Goal: Task Accomplishment & Management: Manage account settings

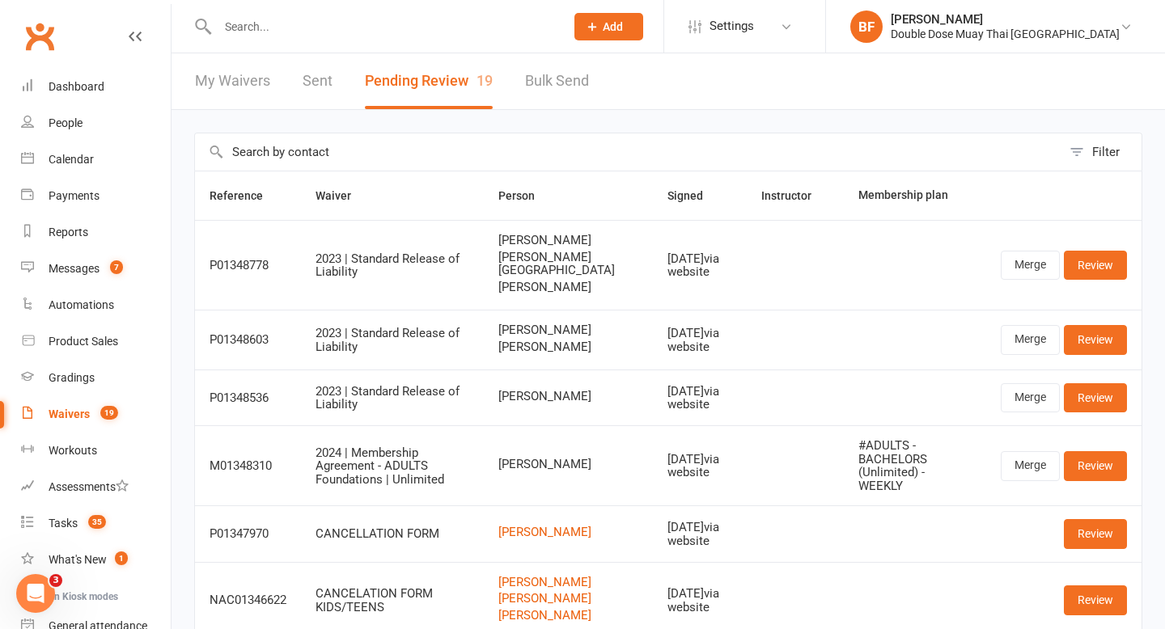
scroll to position [17, 0]
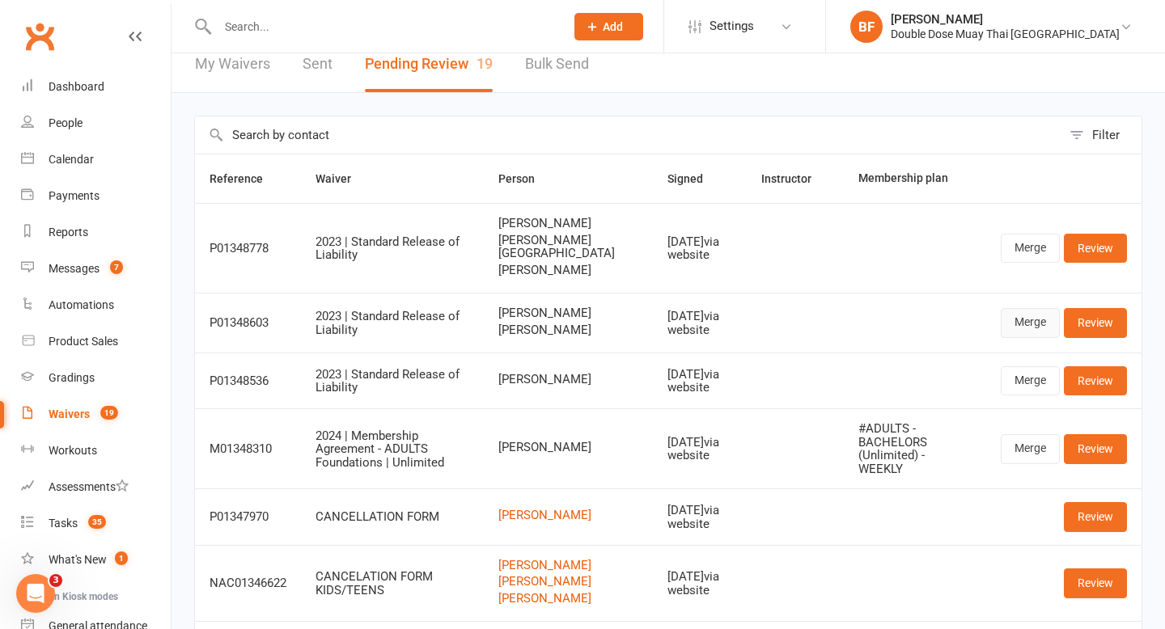
click at [1028, 337] on link "Merge" at bounding box center [1030, 322] width 59 height 29
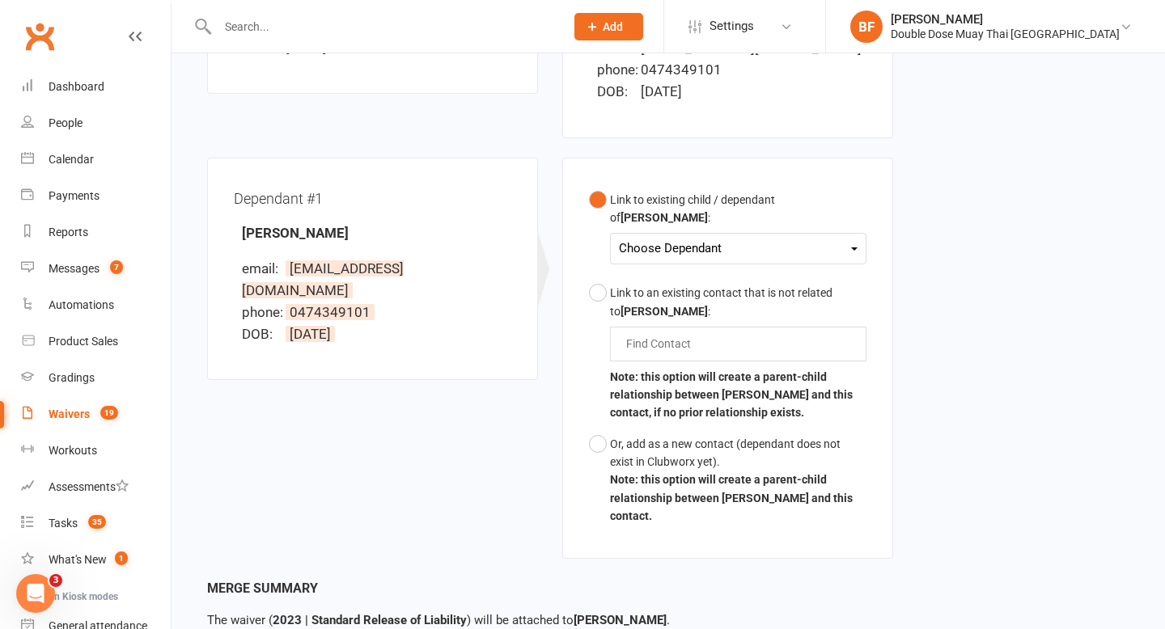
scroll to position [361, 0]
click at [749, 232] on div "Choose Dependant [PERSON_NAME]" at bounding box center [738, 248] width 256 height 32
click at [747, 237] on div "Choose Dependant" at bounding box center [738, 248] width 239 height 22
click at [712, 269] on link "[PERSON_NAME]" at bounding box center [700, 286] width 160 height 35
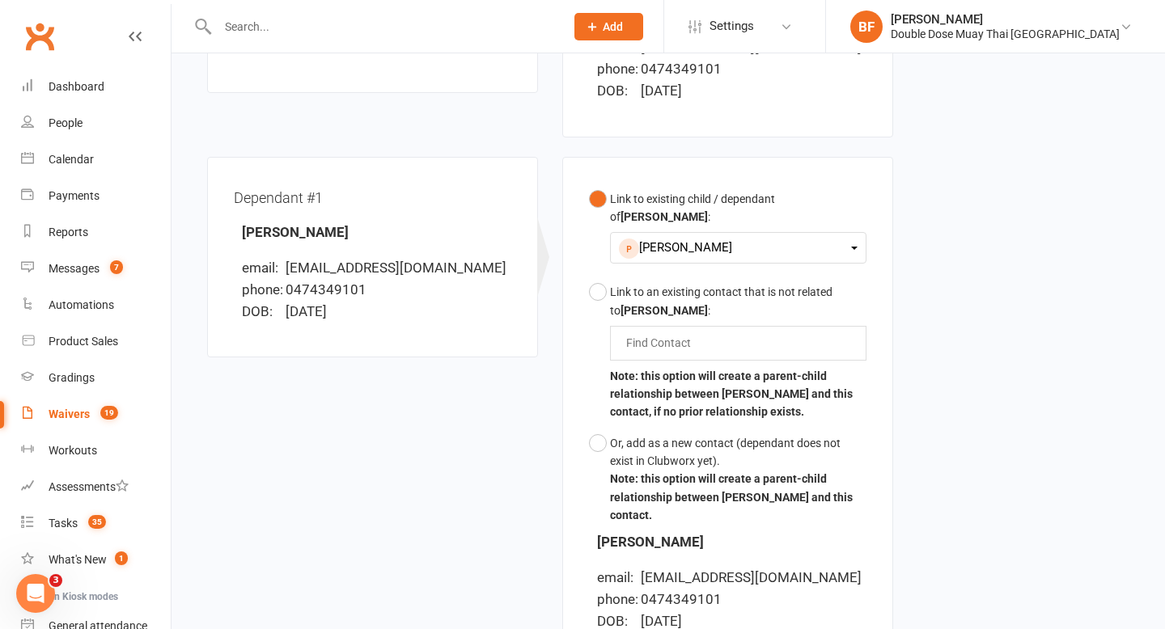
scroll to position [587, 0]
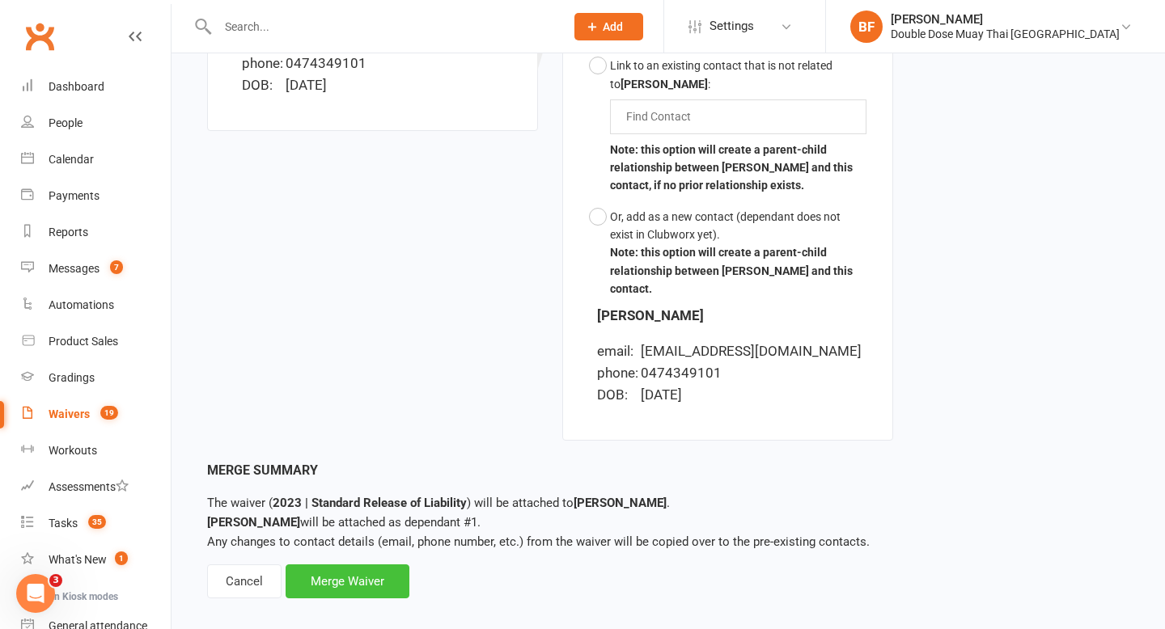
click at [355, 565] on div "Merge Waiver" at bounding box center [348, 582] width 124 height 34
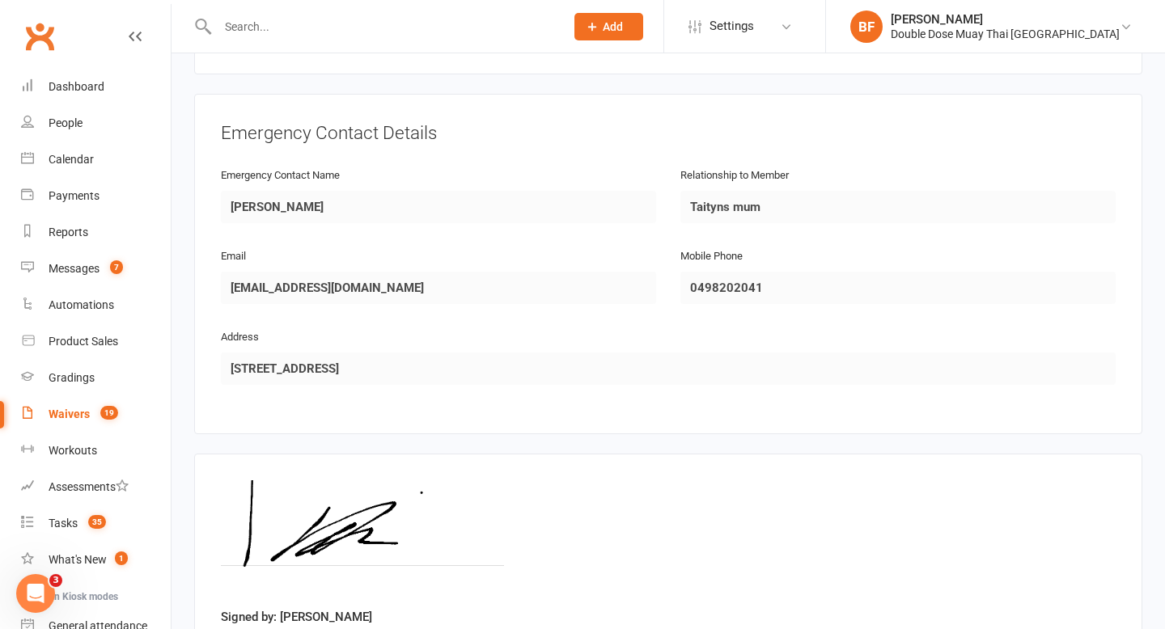
scroll to position [1441, 0]
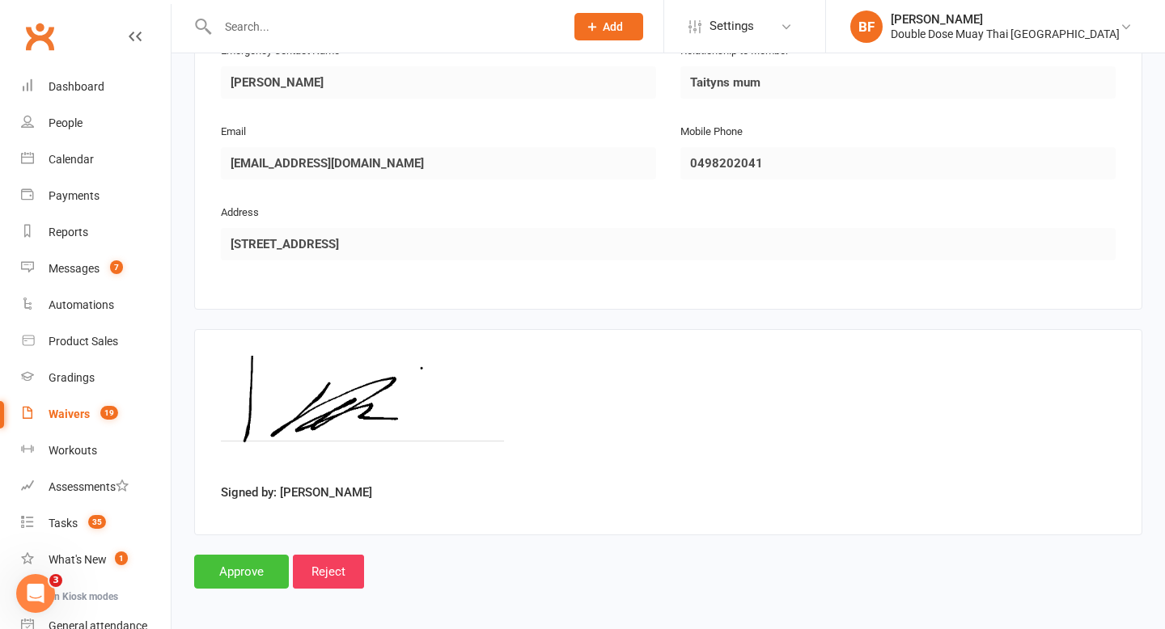
click at [224, 581] on input "Approve" at bounding box center [241, 572] width 95 height 34
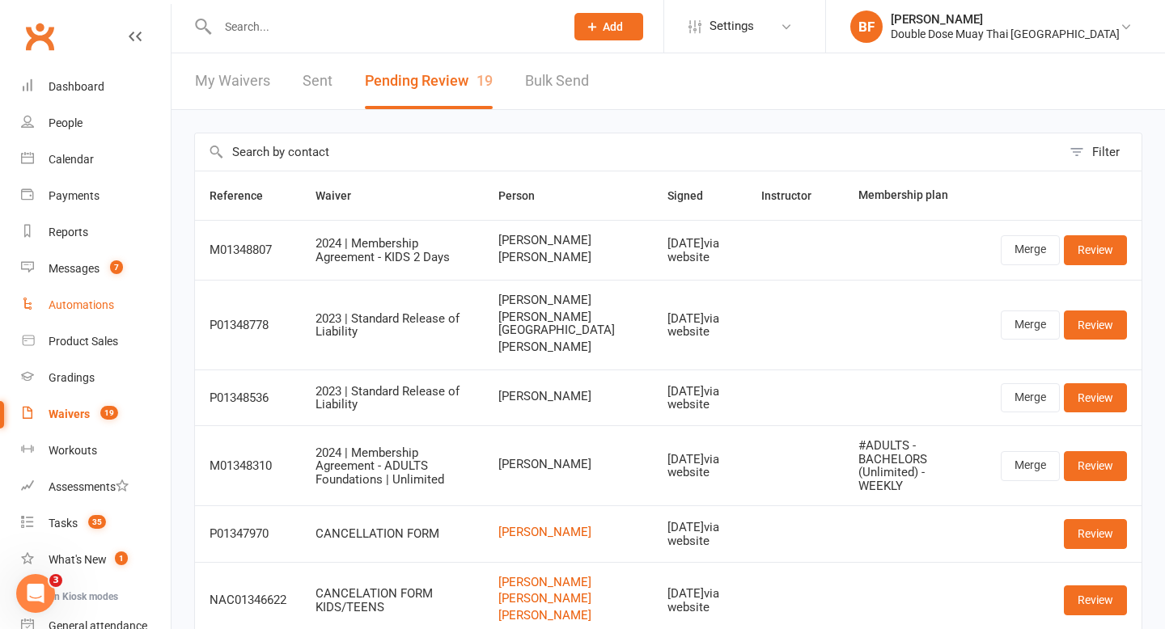
click at [123, 287] on link "Automations" at bounding box center [96, 305] width 150 height 36
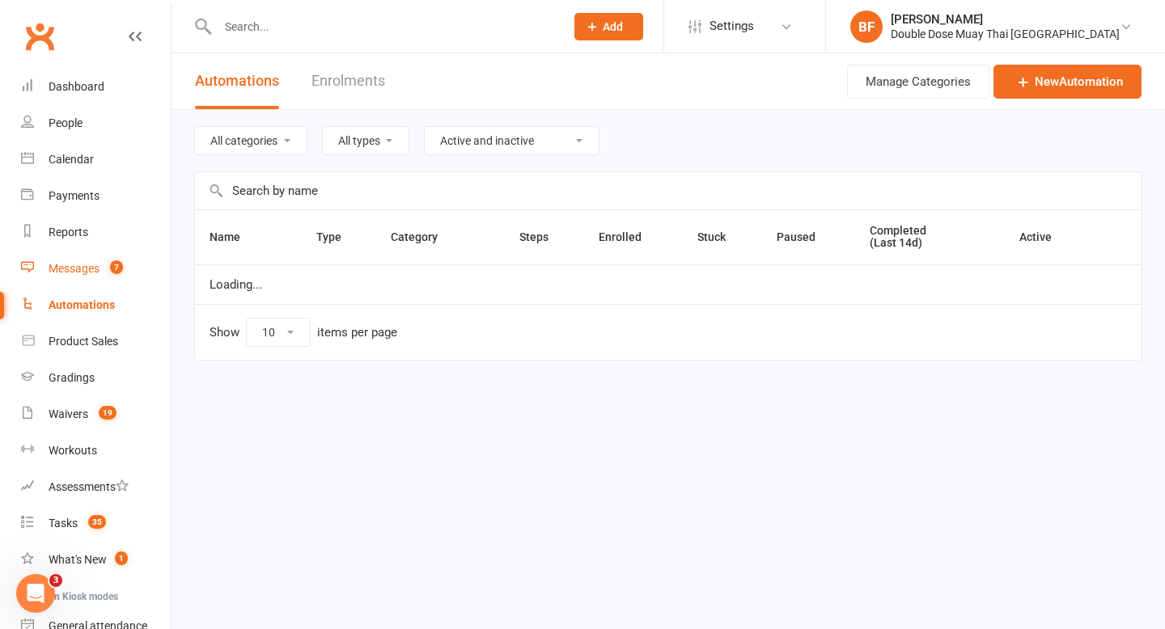
click at [91, 272] on div "Messages" at bounding box center [74, 268] width 51 height 13
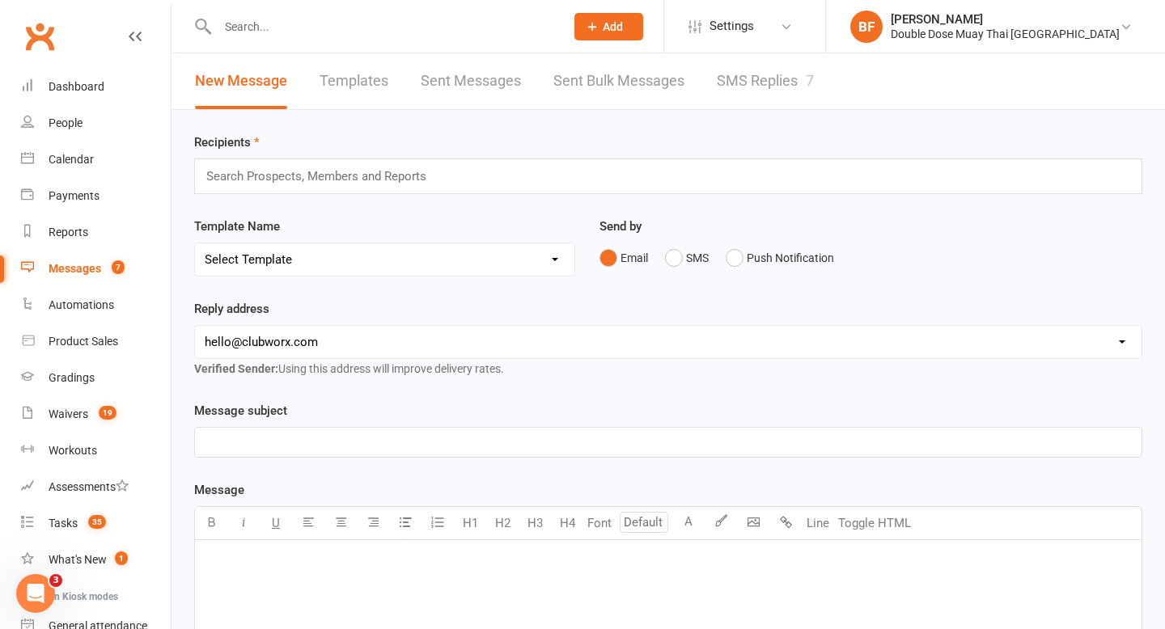
click at [780, 87] on link "SMS Replies 7" at bounding box center [765, 81] width 97 height 56
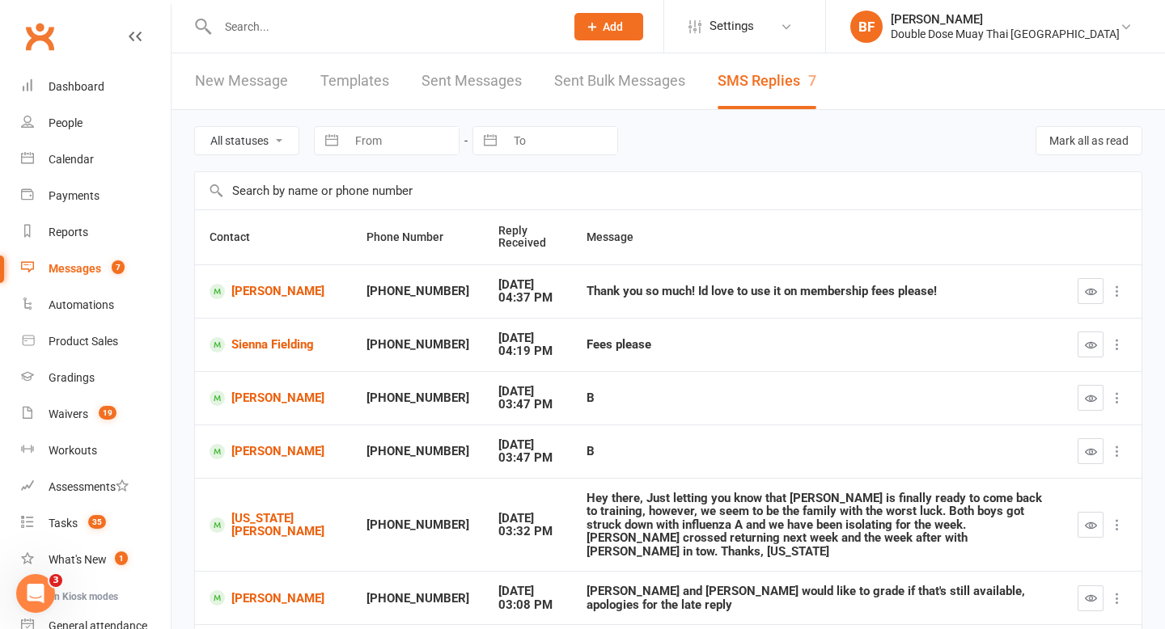
click at [209, 277] on td "[PERSON_NAME]" at bounding box center [273, 291] width 157 height 53
click at [243, 291] on link "[PERSON_NAME]" at bounding box center [273, 291] width 128 height 15
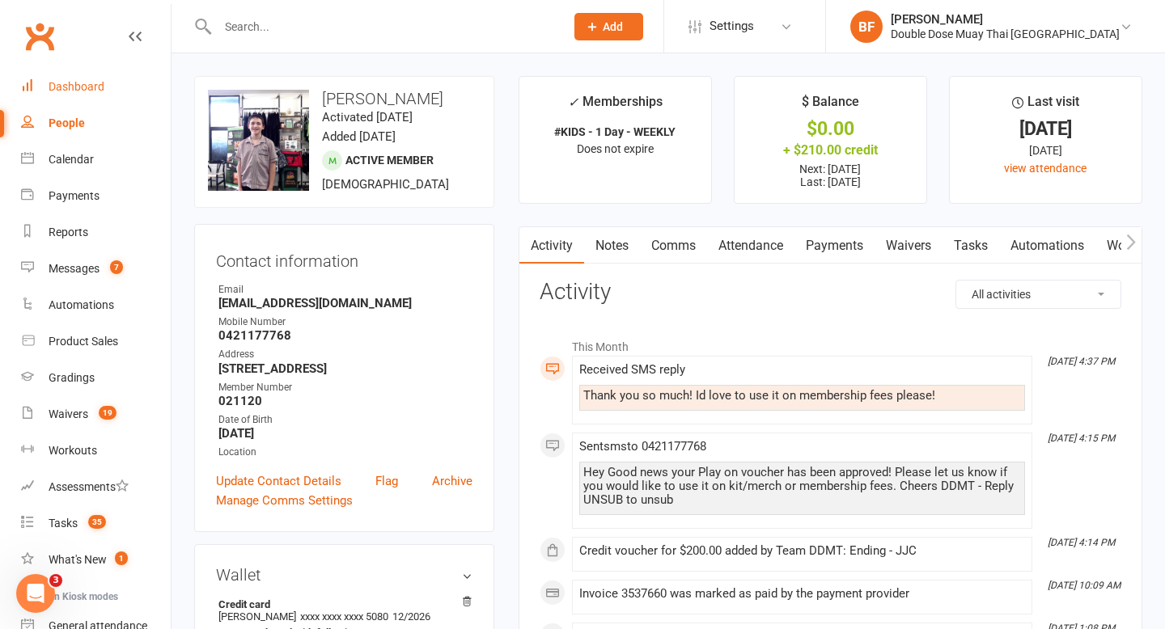
click at [85, 90] on div "Dashboard" at bounding box center [77, 86] width 56 height 13
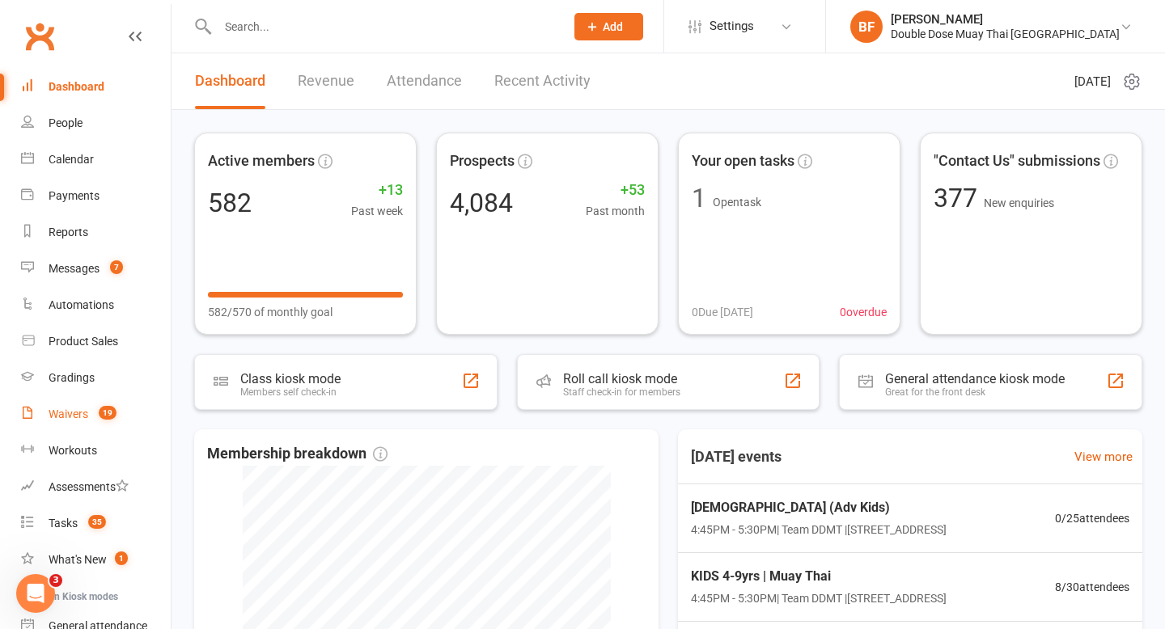
click at [93, 414] on count-badge "19" at bounding box center [104, 414] width 26 height 13
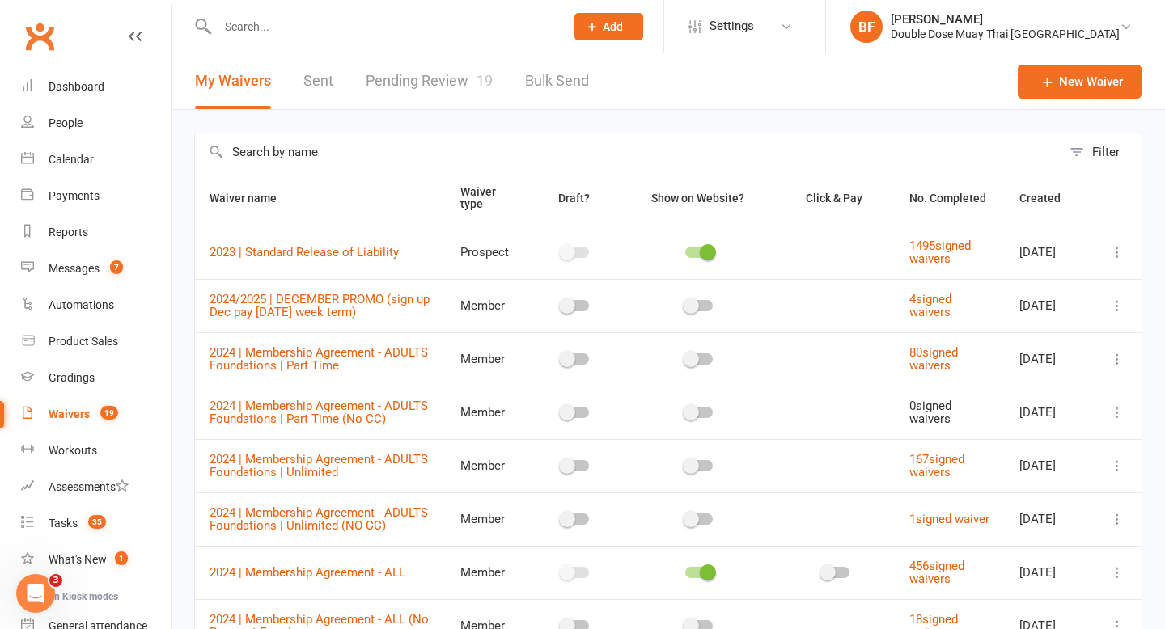
click at [439, 79] on link "Pending Review 19" at bounding box center [429, 81] width 127 height 56
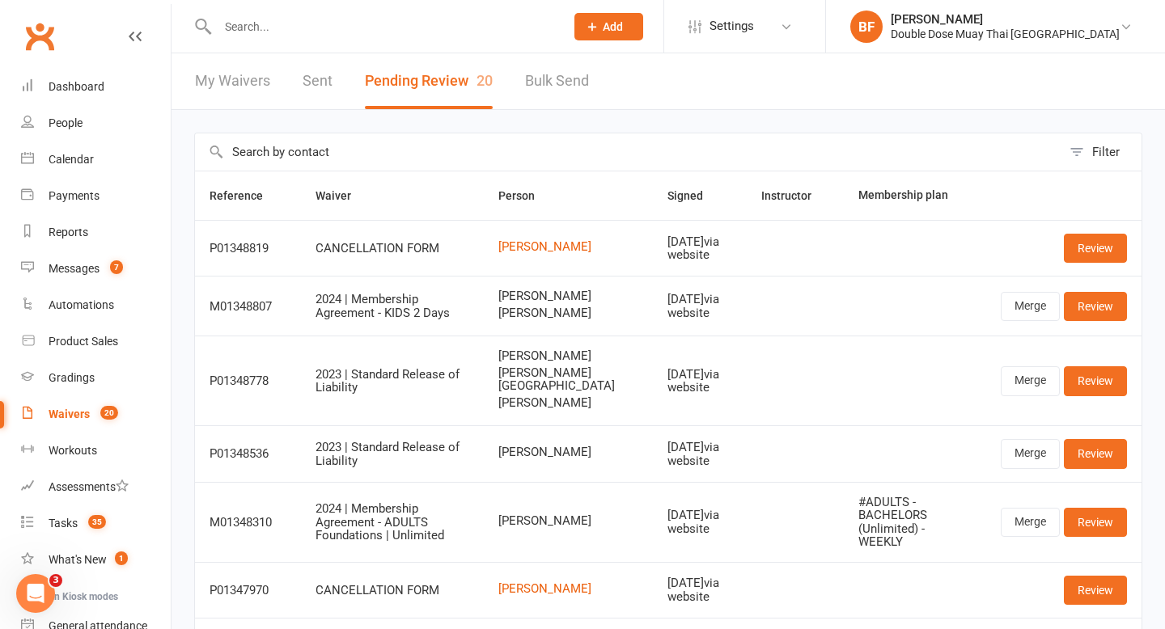
click at [266, 44] on div at bounding box center [373, 26] width 359 height 53
click at [281, 25] on input "text" at bounding box center [383, 26] width 341 height 23
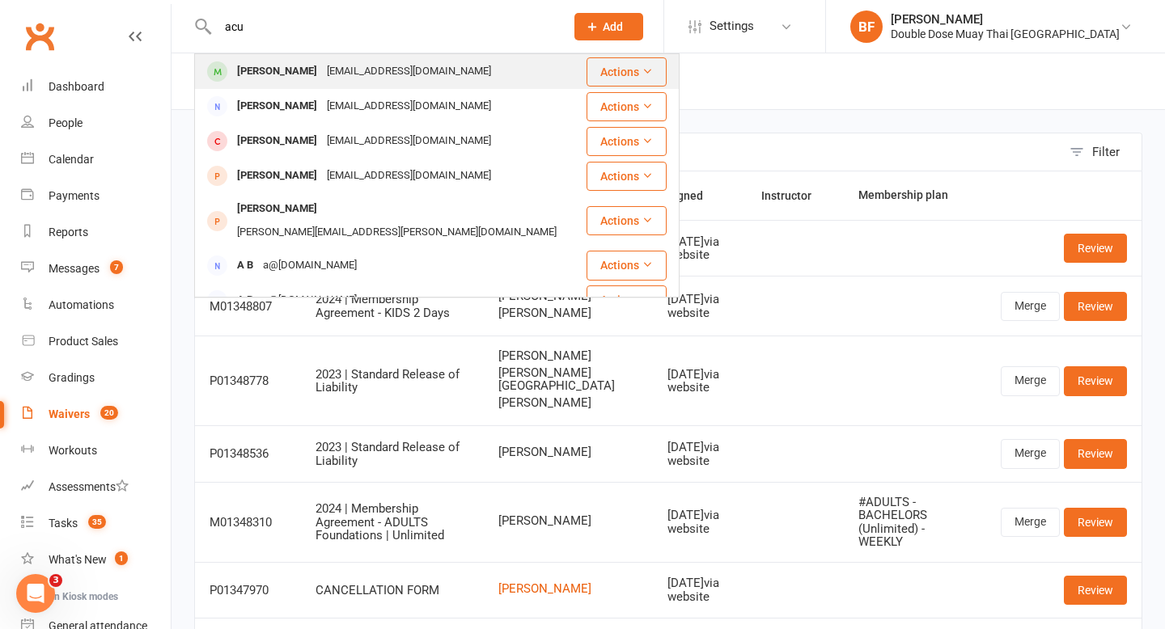
type input "acu"
click at [322, 70] on div "[EMAIL_ADDRESS][DOMAIN_NAME]" at bounding box center [409, 71] width 174 height 23
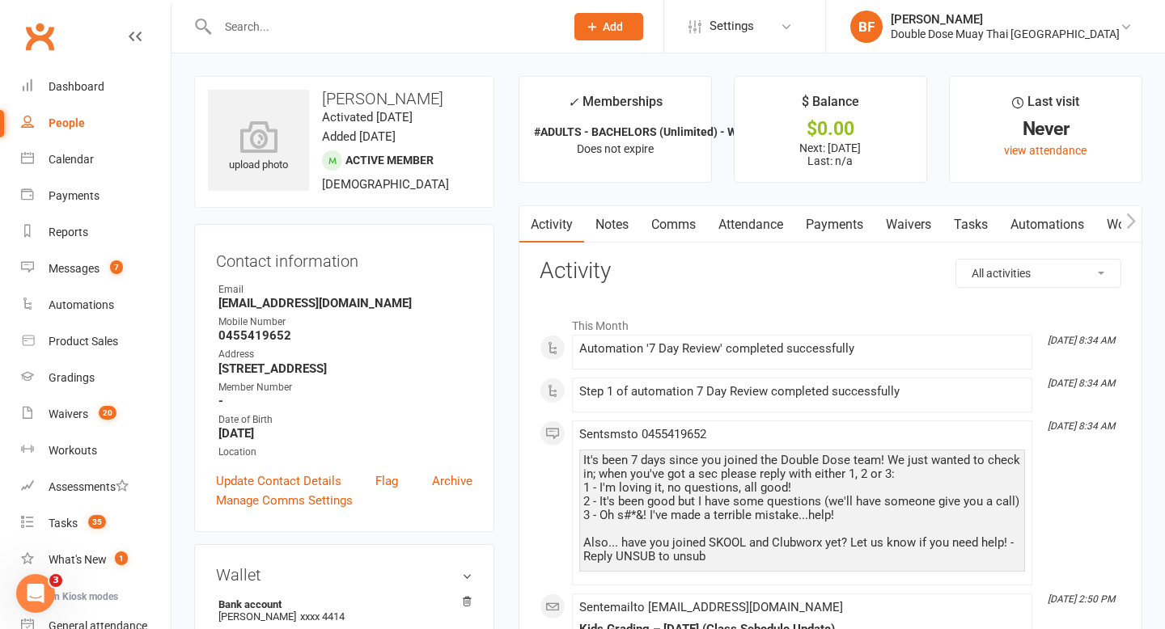
scroll to position [31, 0]
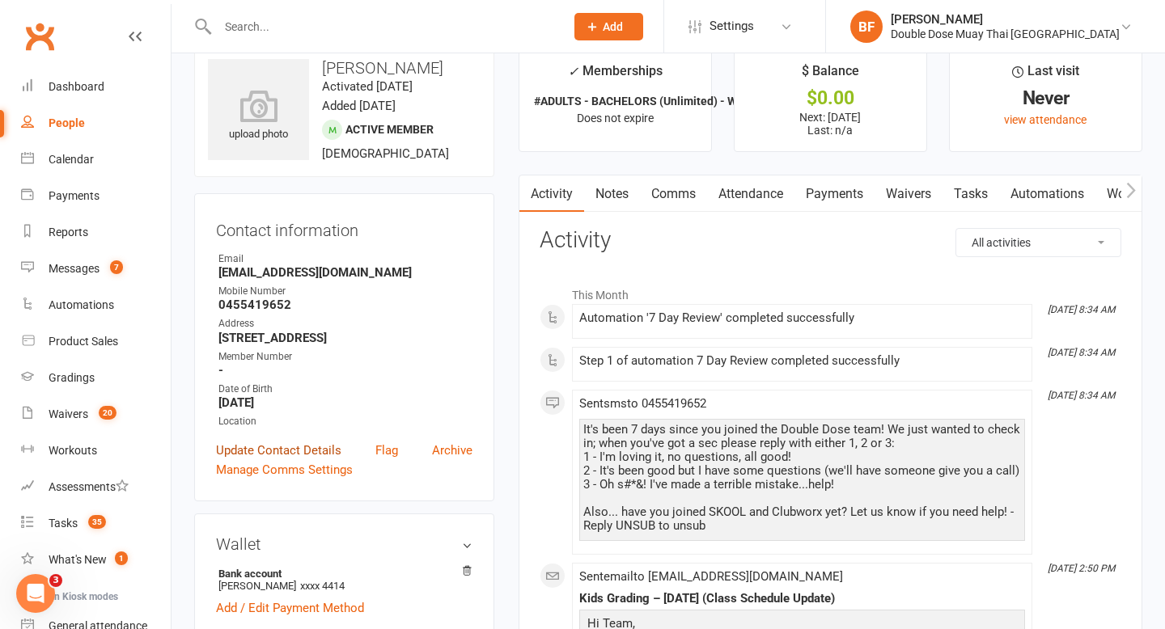
click at [311, 444] on link "Update Contact Details" at bounding box center [278, 450] width 125 height 19
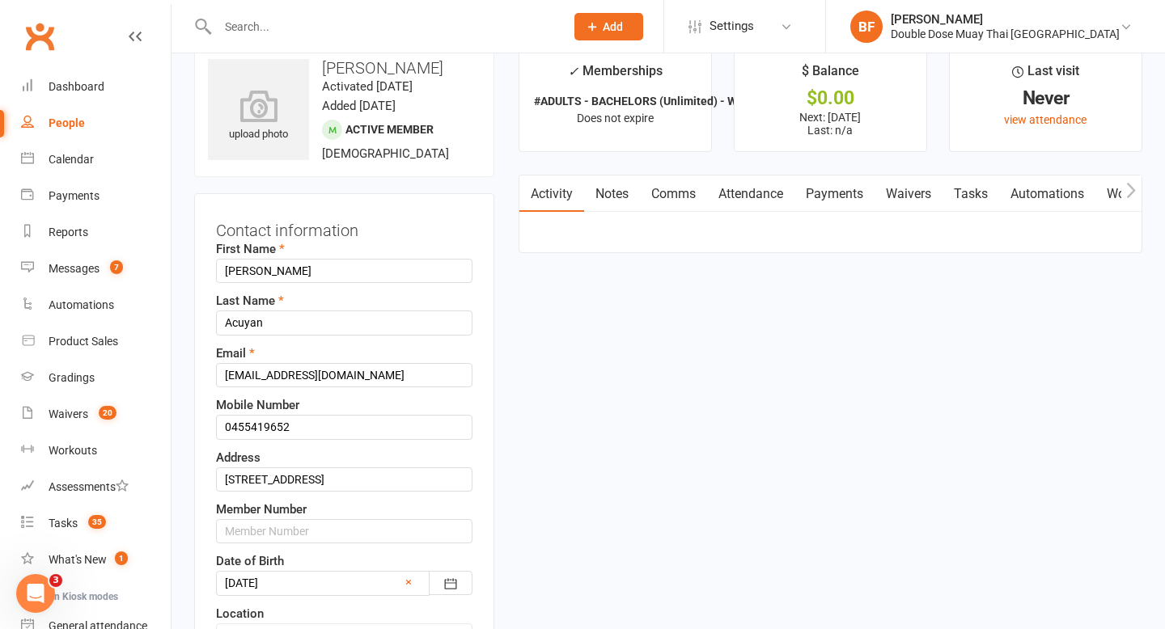
scroll to position [76, 0]
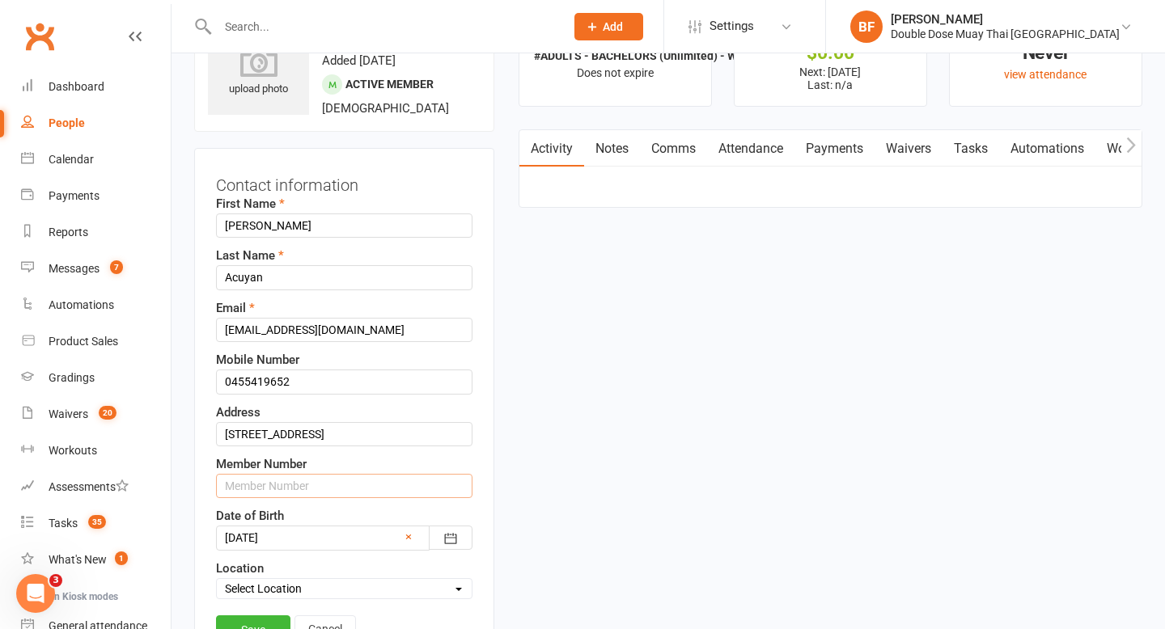
click at [335, 481] on input "text" at bounding box center [344, 486] width 256 height 24
type input "503922"
click at [261, 621] on link "Save" at bounding box center [253, 630] width 74 height 29
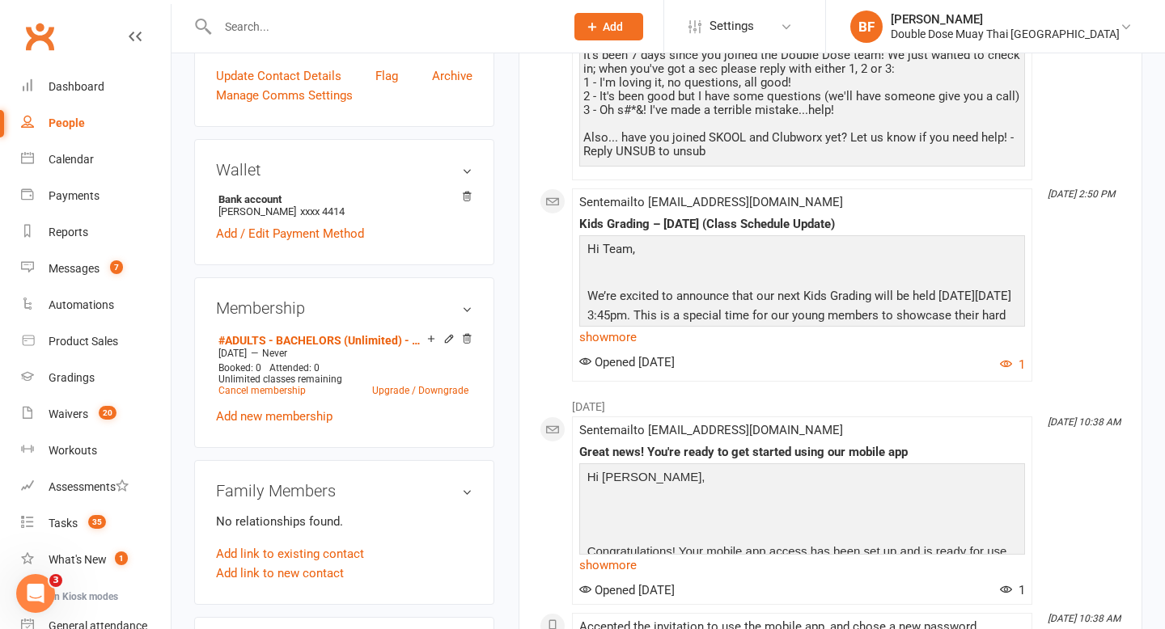
scroll to position [0, 0]
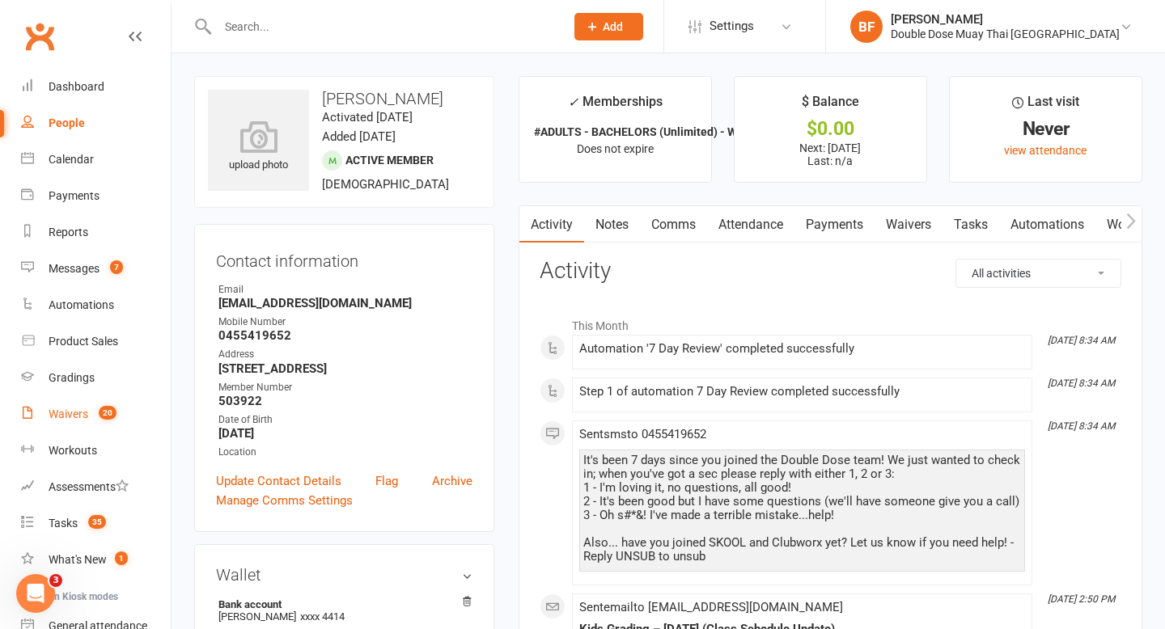
click at [84, 413] on div "Waivers" at bounding box center [69, 414] width 40 height 13
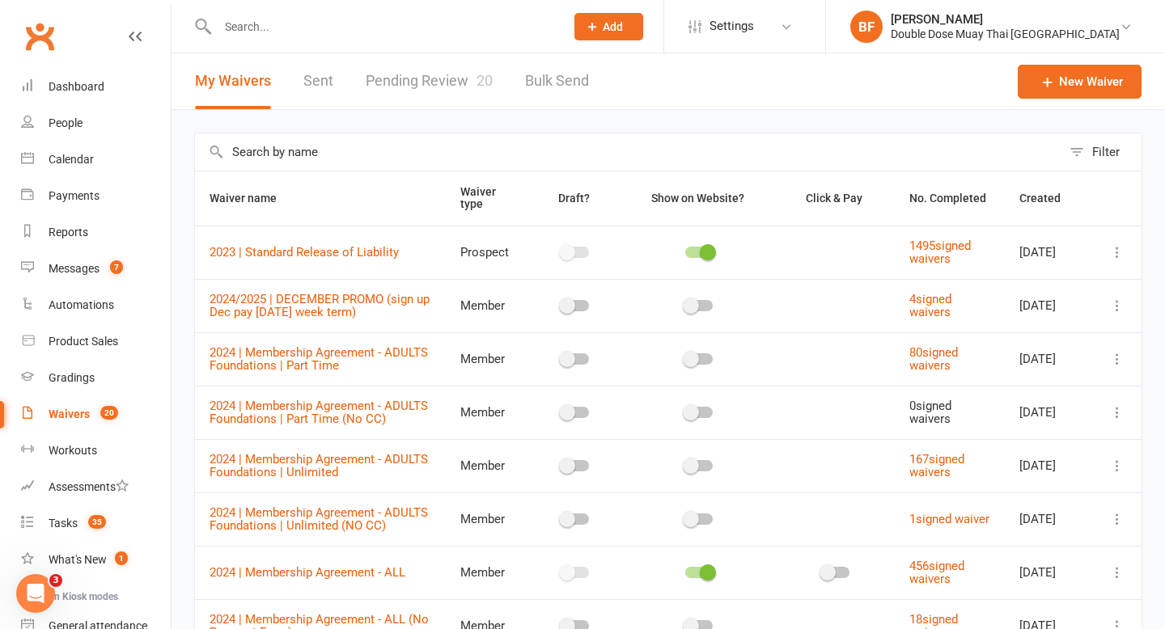
click at [470, 89] on link "Pending Review 20" at bounding box center [429, 81] width 127 height 56
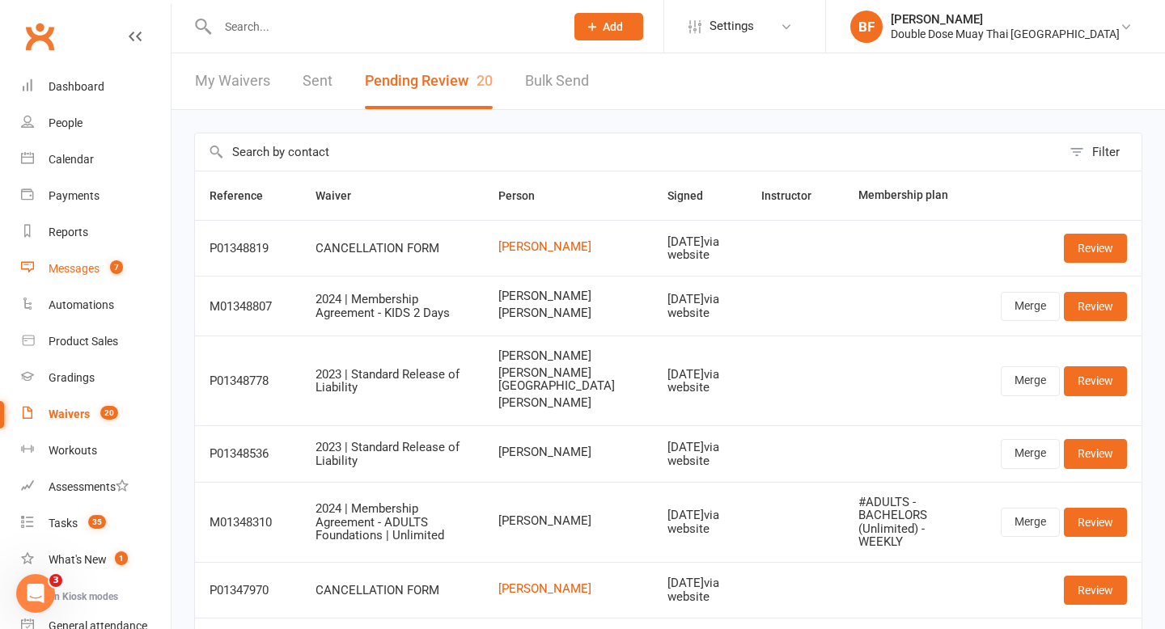
click at [87, 268] on div "Messages" at bounding box center [74, 268] width 51 height 13
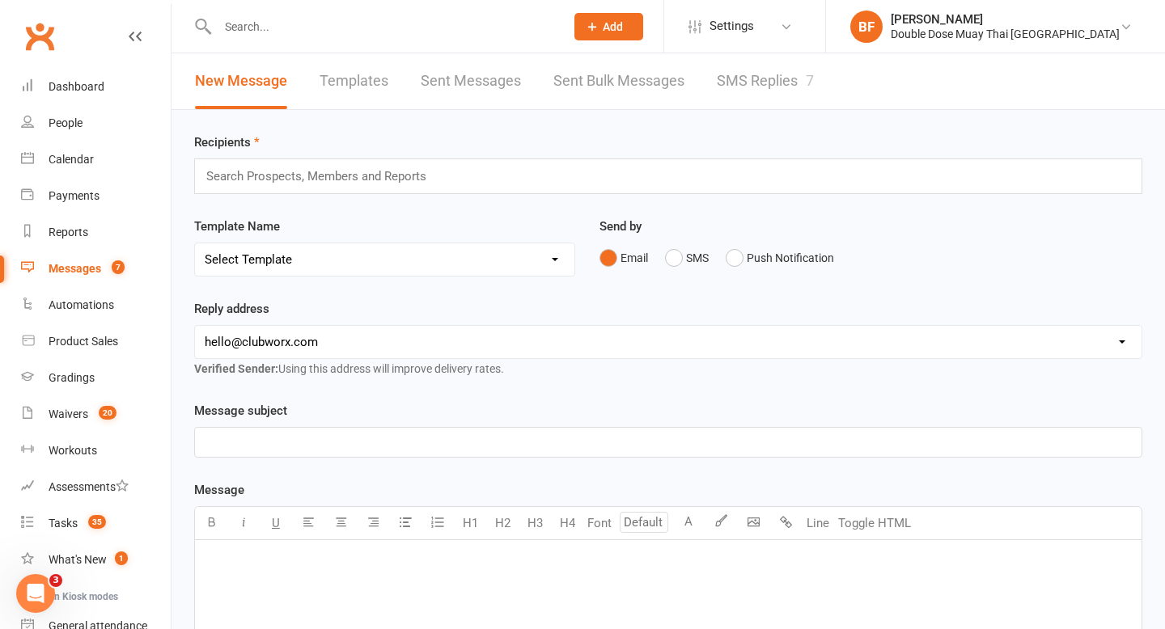
click at [785, 88] on link "SMS Replies 7" at bounding box center [765, 81] width 97 height 56
